Goal: Information Seeking & Learning: Learn about a topic

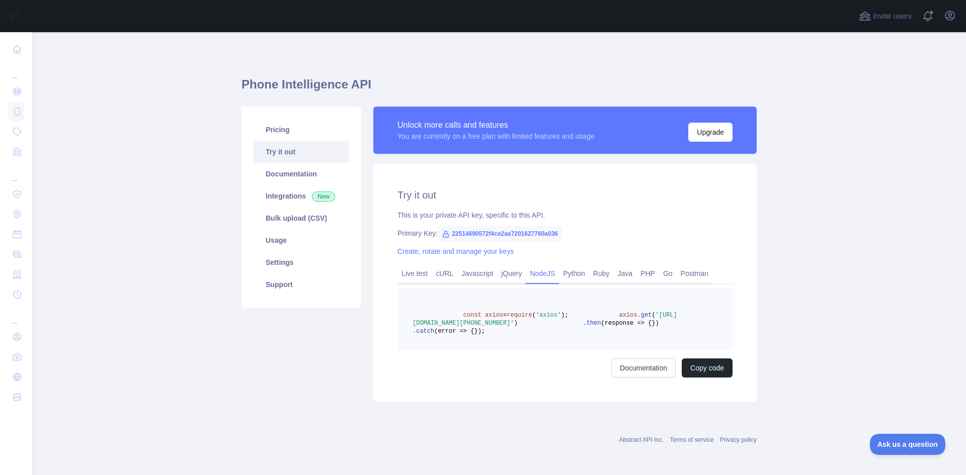
click at [157, 122] on main "Phone Intelligence API Pricing Try it out Documentation Integrations New Bulk u…" at bounding box center [499, 253] width 934 height 443
click at [876, 26] on div "Invite users View notifications Open user menu" at bounding box center [907, 16] width 101 height 32
click at [887, 8] on div "Invite users View notifications Open user menu" at bounding box center [907, 16] width 101 height 32
click at [887, 14] on span "Invite users" at bounding box center [892, 17] width 39 height 12
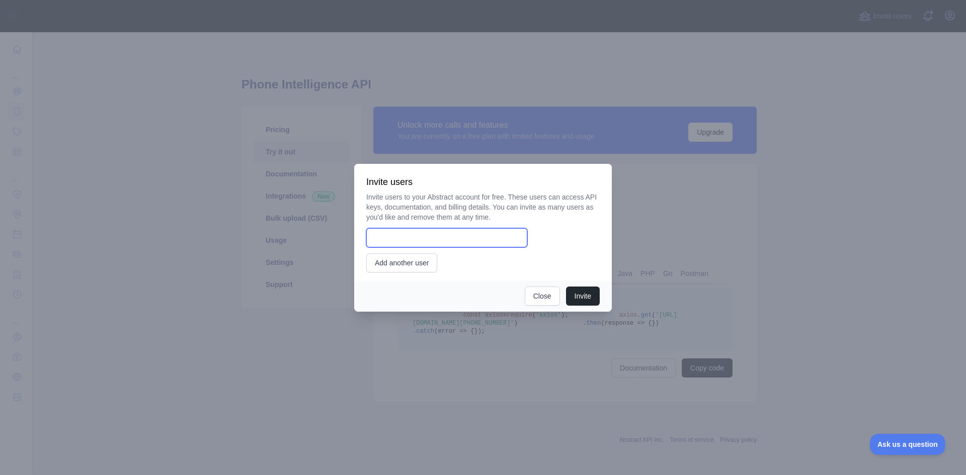
click at [422, 242] on input "email" at bounding box center [446, 237] width 161 height 19
type input "**********"
click at [584, 302] on button "Invite" at bounding box center [583, 296] width 34 height 19
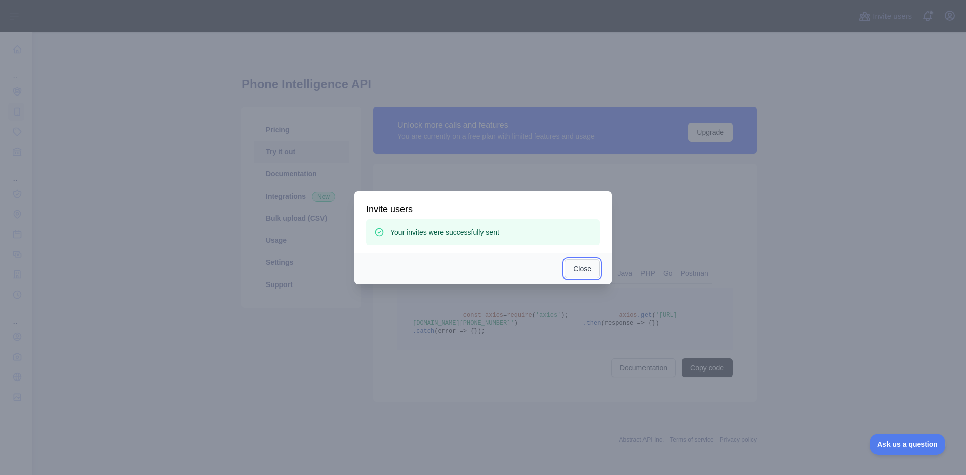
click at [584, 270] on button "Close" at bounding box center [582, 269] width 35 height 19
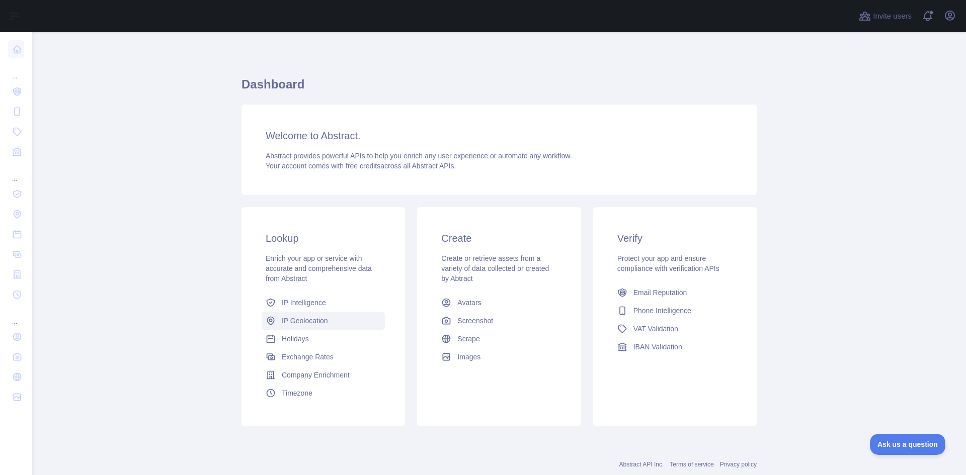
click at [307, 312] on link "IP Geolocation" at bounding box center [323, 321] width 123 height 18
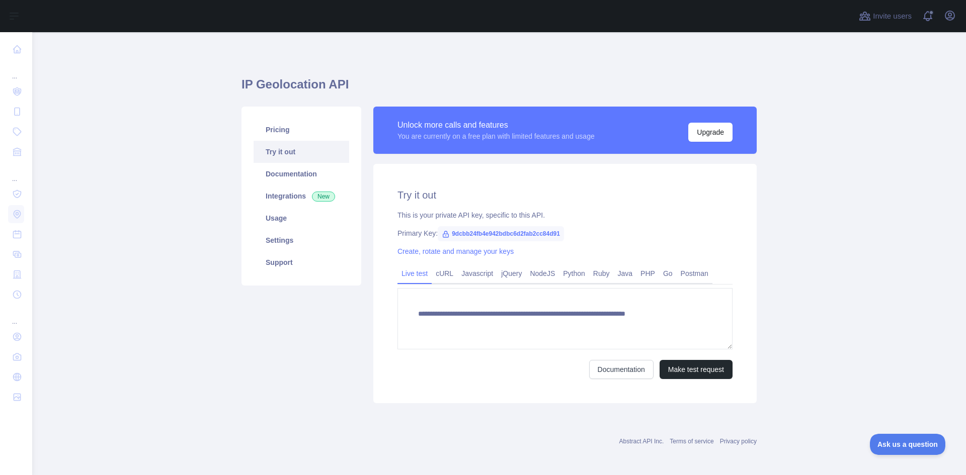
type textarea "**********"
click at [792, 207] on main "**********" at bounding box center [499, 253] width 934 height 443
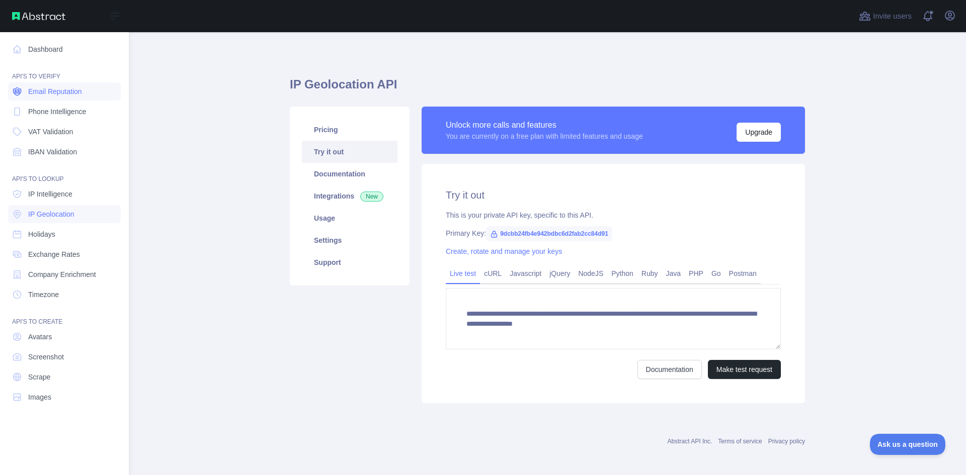
click at [48, 91] on span "Email Reputation" at bounding box center [55, 92] width 54 height 10
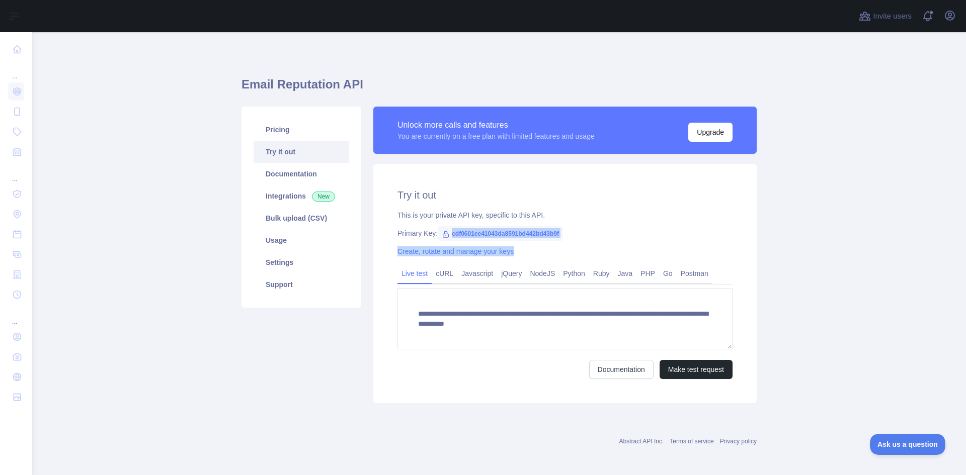
drag, startPoint x: 447, startPoint y: 233, endPoint x: 574, endPoint y: 238, distance: 126.9
click at [574, 238] on div "**********" at bounding box center [564, 283] width 383 height 239
click at [570, 235] on div "Primary Key: cdf0601ee41043da8591bd442bd43b9f" at bounding box center [564, 233] width 335 height 10
drag, startPoint x: 556, startPoint y: 233, endPoint x: 439, endPoint y: 222, distance: 117.8
click at [439, 222] on div "**********" at bounding box center [564, 283] width 383 height 239
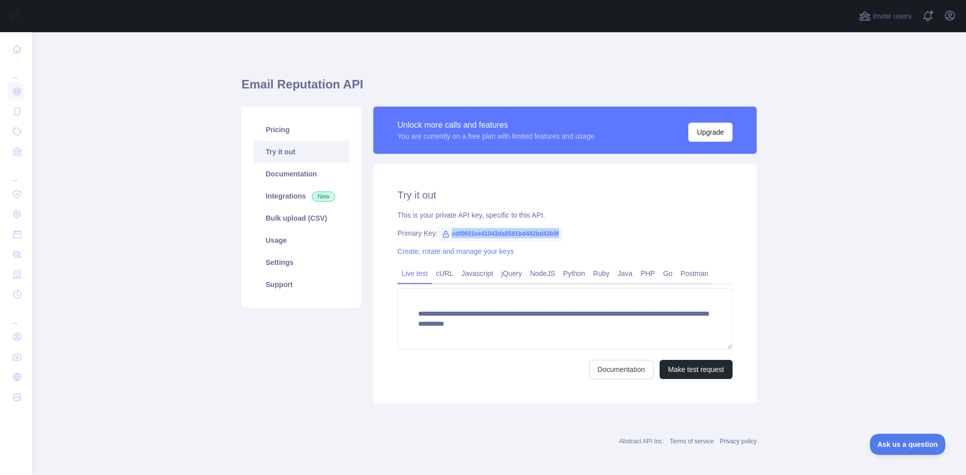
copy span "cdf0601ee41043da8591bd442bd43b9f"
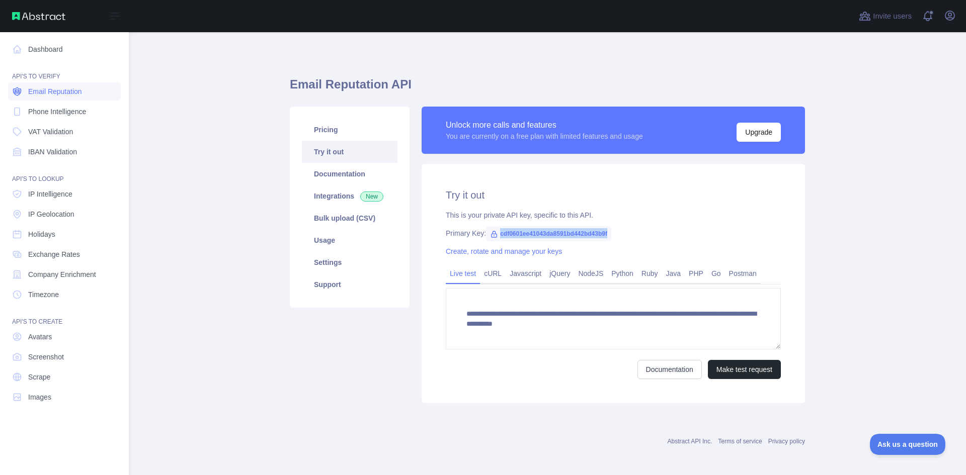
click at [23, 93] on link "Email Reputation" at bounding box center [64, 92] width 113 height 18
click at [43, 111] on span "Phone Intelligence" at bounding box center [57, 112] width 58 height 10
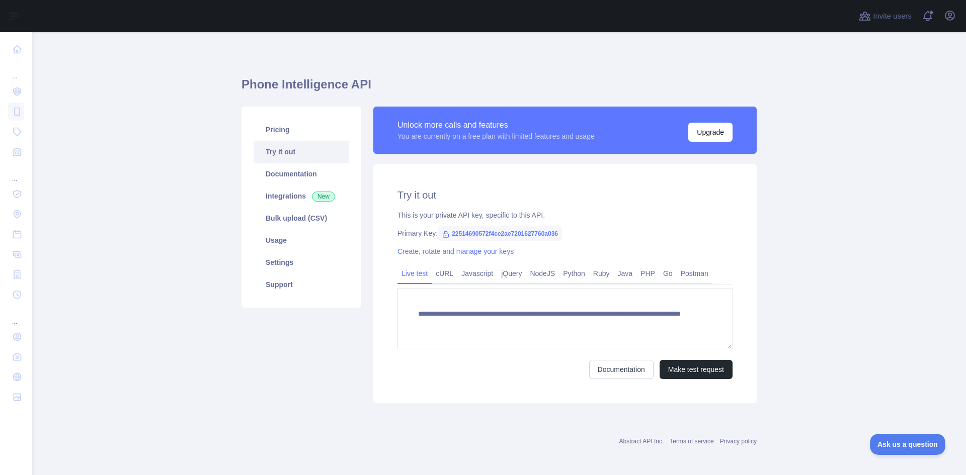
click at [444, 233] on icon at bounding box center [446, 234] width 8 height 8
drag, startPoint x: 447, startPoint y: 233, endPoint x: 567, endPoint y: 233, distance: 120.3
click at [567, 233] on div "Primary Key: 22514690572f4ce2ae7201627760a036" at bounding box center [564, 233] width 335 height 10
copy span "22514690572f4ce2ae7201627760a036"
click at [537, 273] on link "NodeJS" at bounding box center [542, 274] width 33 height 16
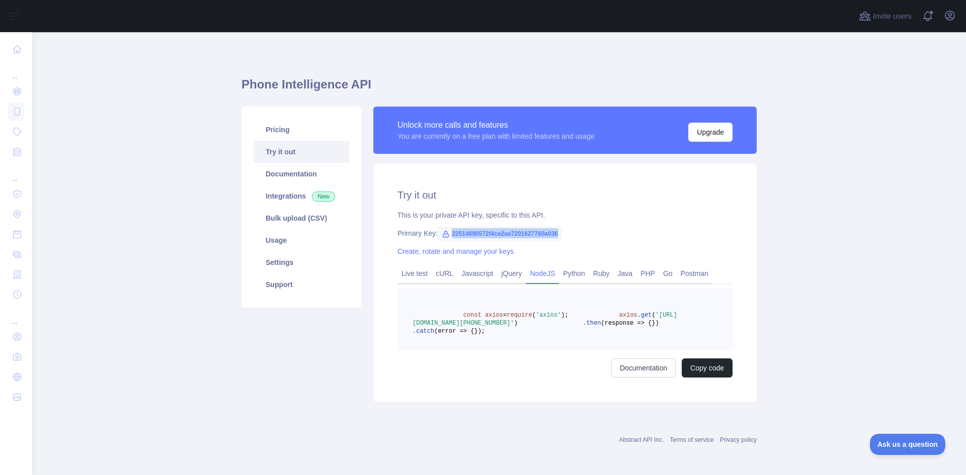
drag, startPoint x: 534, startPoint y: 373, endPoint x: 397, endPoint y: 299, distance: 156.0
click at [397, 299] on pre "const axios = require ( 'axios' ); axios .get ( 'https://phoneintelligence.abst…" at bounding box center [564, 319] width 335 height 62
copy code "const axios = require ( 'axios' ); axios .get ( 'https://phoneintelligence.abst…"
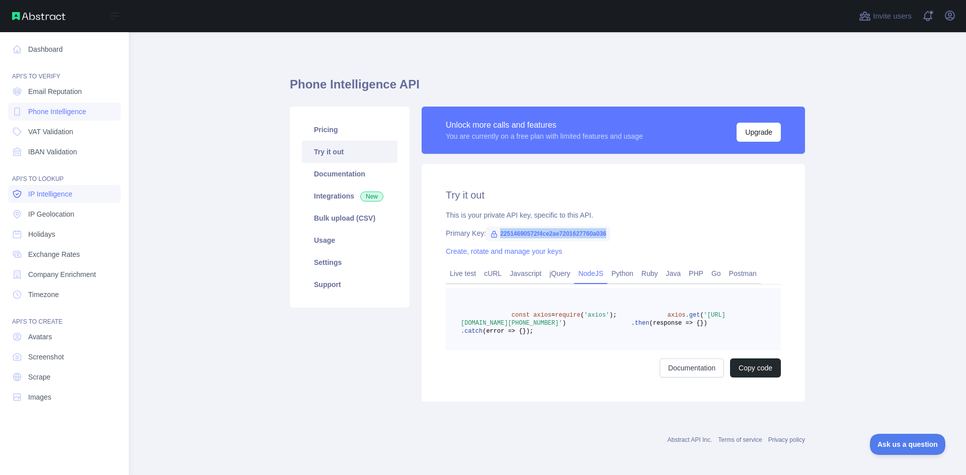
click at [17, 195] on icon at bounding box center [17, 194] width 8 height 8
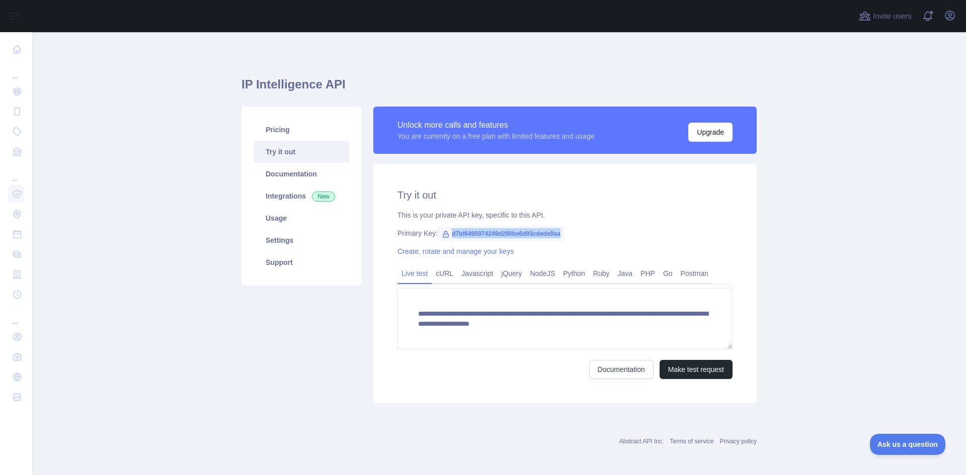
drag, startPoint x: 447, startPoint y: 236, endPoint x: 577, endPoint y: 235, distance: 130.3
click at [577, 235] on div "Primary Key: d7bf6495974249d290be6d93cdede9aa" at bounding box center [564, 233] width 335 height 10
copy span "d7bf6495974249d290be6d93cdede9aa"
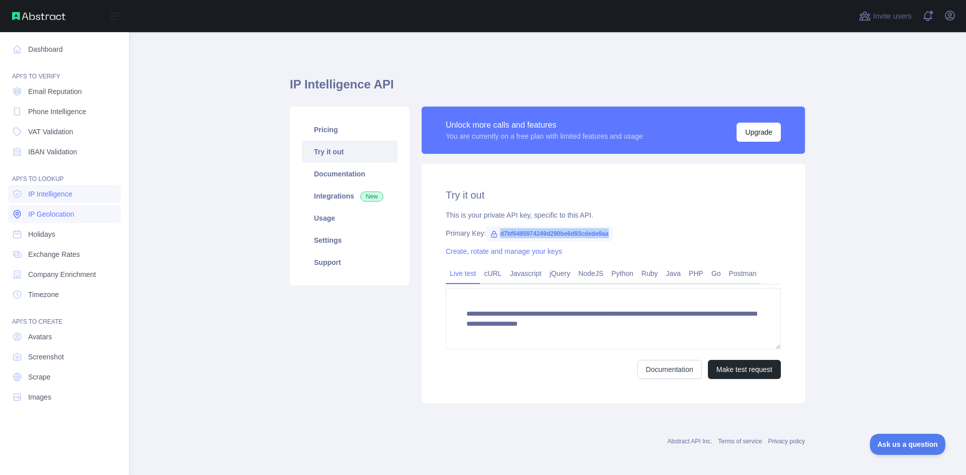
click at [26, 220] on link "IP Geolocation" at bounding box center [64, 214] width 113 height 18
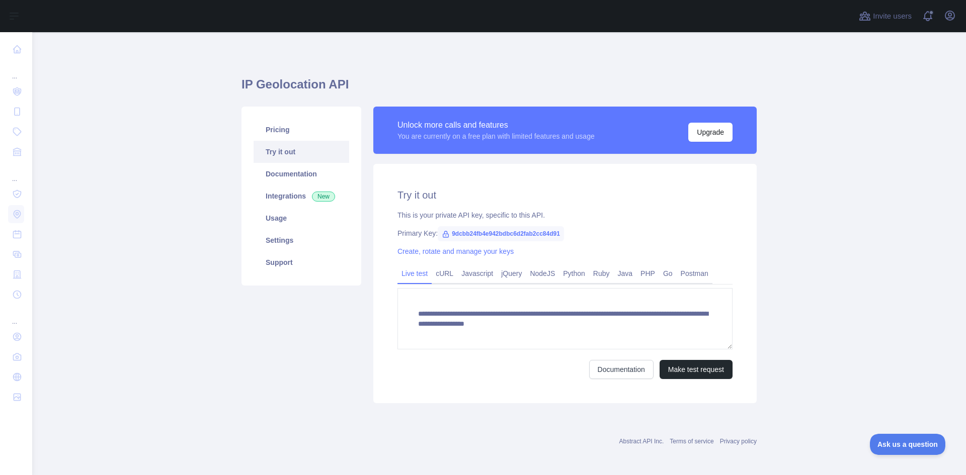
click at [457, 234] on span "9dcbb24fb4e942bdbc6d2fab2cc84d91" at bounding box center [501, 233] width 126 height 15
click at [449, 233] on span "9dcbb24fb4e942bdbc6d2fab2cc84d91" at bounding box center [501, 233] width 126 height 15
drag, startPoint x: 446, startPoint y: 233, endPoint x: 585, endPoint y: 242, distance: 139.6
click at [585, 242] on div "**********" at bounding box center [564, 283] width 383 height 239
click at [578, 235] on div "Primary Key: 9dcbb24fb4e942bdbc6d2fab2cc84d91" at bounding box center [564, 233] width 335 height 10
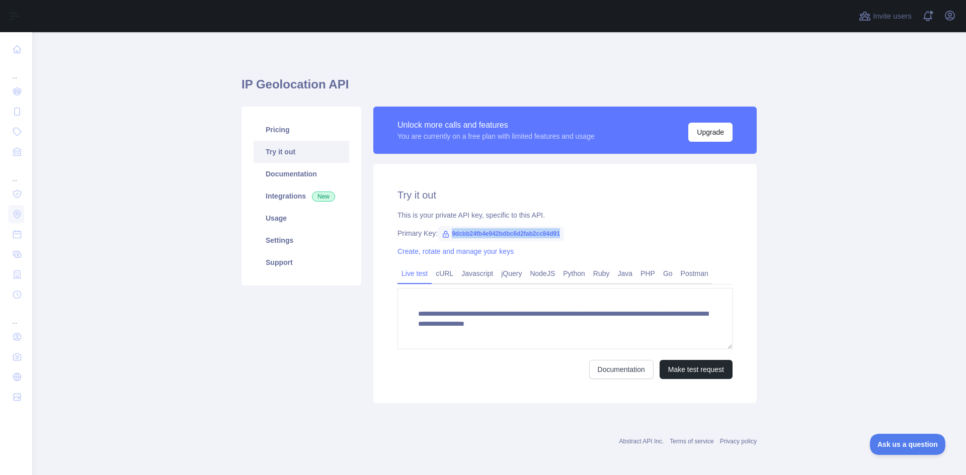
drag, startPoint x: 554, startPoint y: 232, endPoint x: 463, endPoint y: 227, distance: 91.2
click at [447, 228] on span "9dcbb24fb4e942bdbc6d2fab2cc84d91" at bounding box center [501, 233] width 126 height 15
copy span "9dcbb24fb4e942bdbc6d2fab2cc84d91"
